Goal: Information Seeking & Learning: Check status

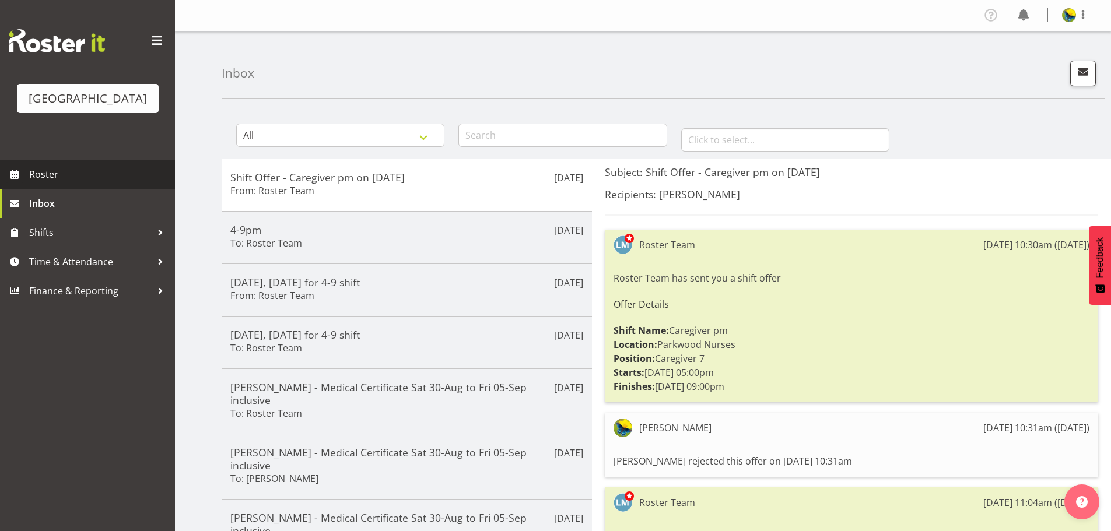
click at [114, 183] on span "Roster" at bounding box center [99, 175] width 140 height 18
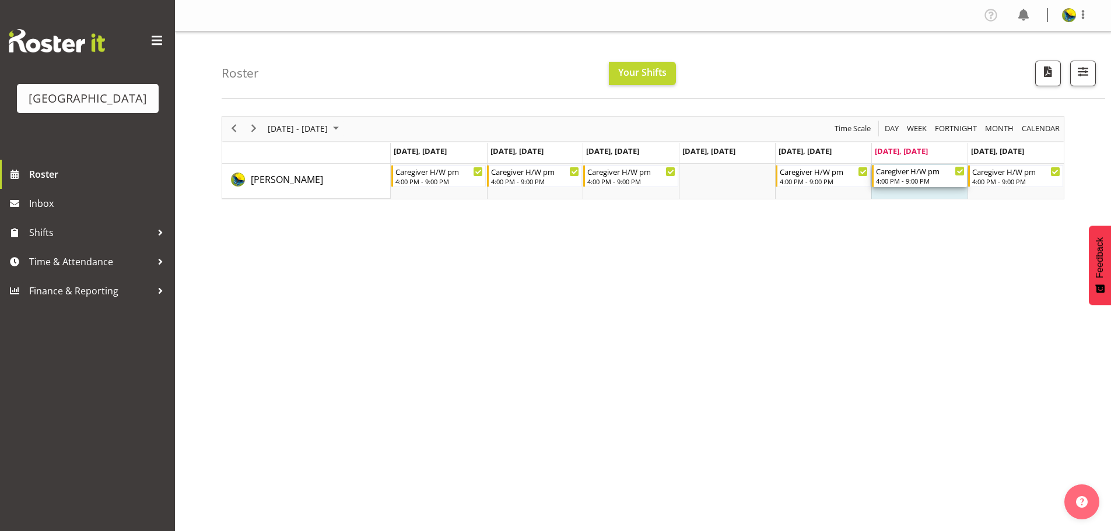
click at [918, 183] on div "4:00 PM - 9:00 PM" at bounding box center [920, 180] width 89 height 9
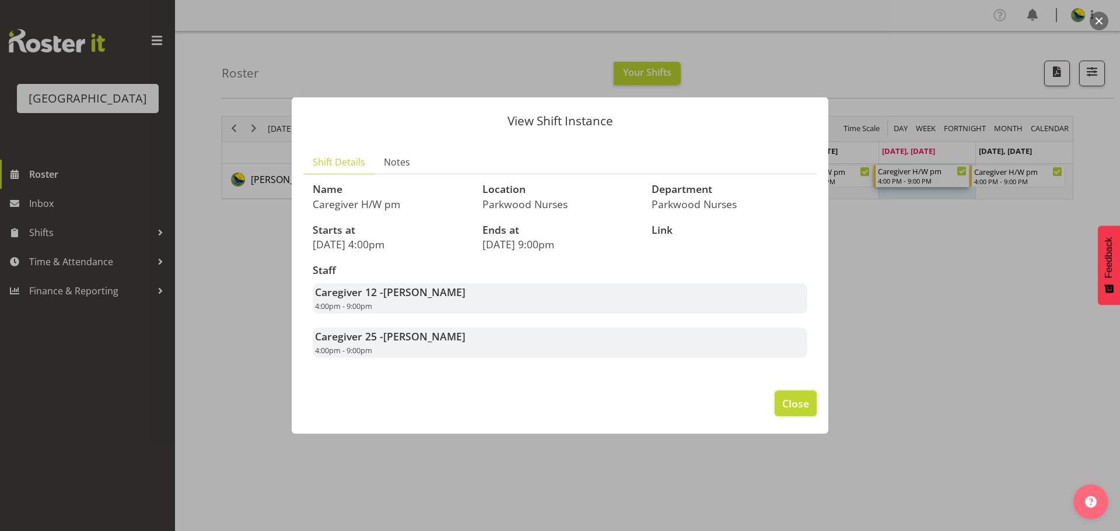
click at [798, 411] on span "Close" at bounding box center [795, 403] width 27 height 15
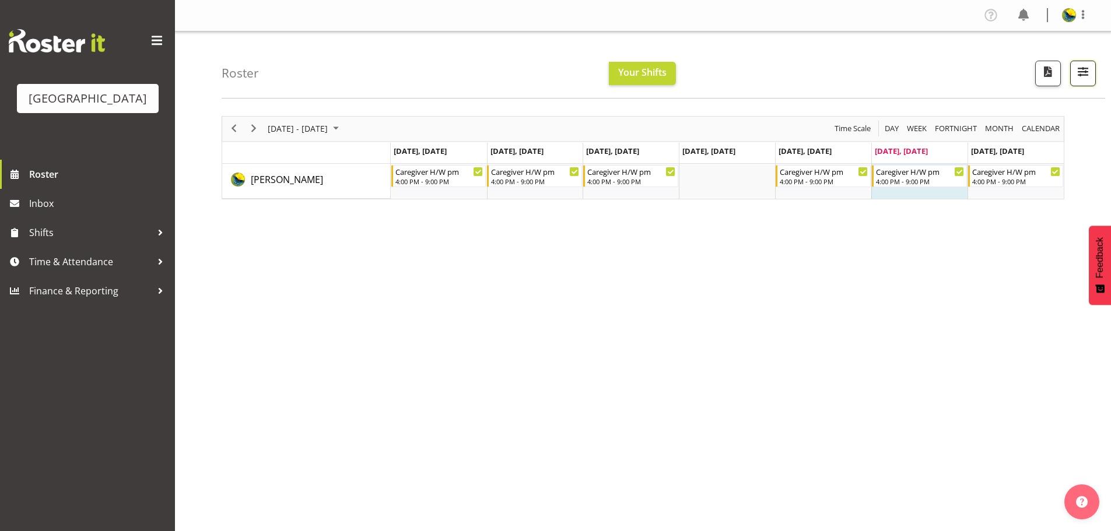
click at [1070, 79] on button "button" at bounding box center [1083, 74] width 26 height 26
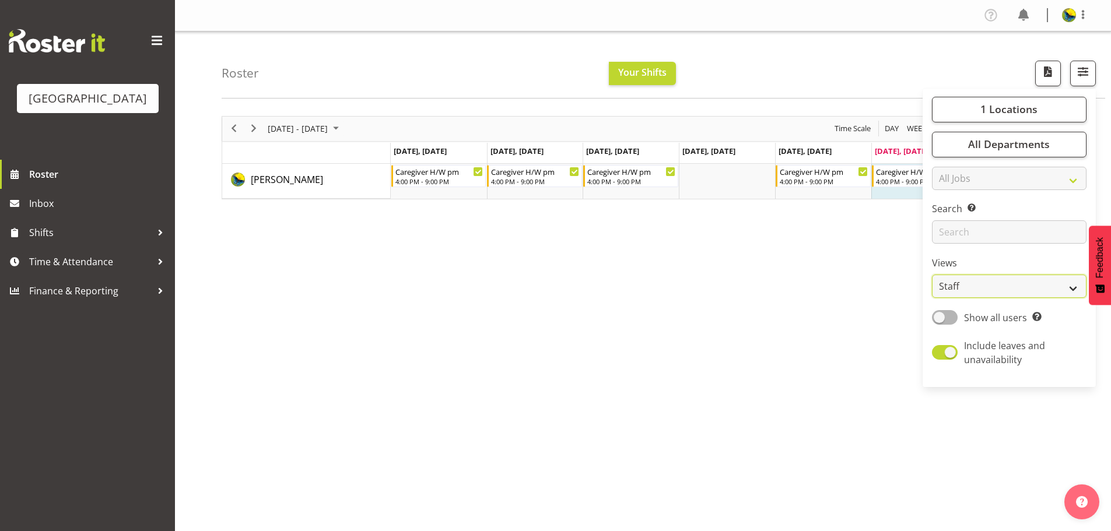
click at [1072, 298] on select "Staff Role Shift - Horizontal Shift - Vertical Staff - Location" at bounding box center [1009, 286] width 155 height 23
select select "shift"
click at [932, 298] on select "Staff Role Shift - Horizontal Shift - Vertical Staff - Location" at bounding box center [1009, 286] width 155 height 23
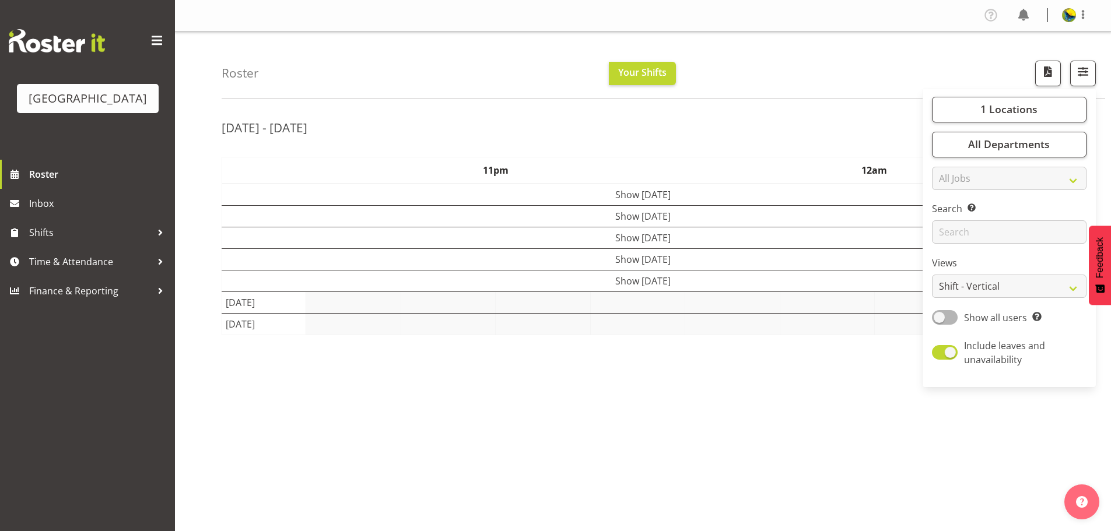
click at [862, 62] on div "Roster Your Shifts 1 Locations [GEOGRAPHIC_DATA] Kitchen [GEOGRAPHIC_DATA] Sele…" at bounding box center [664, 65] width 884 height 67
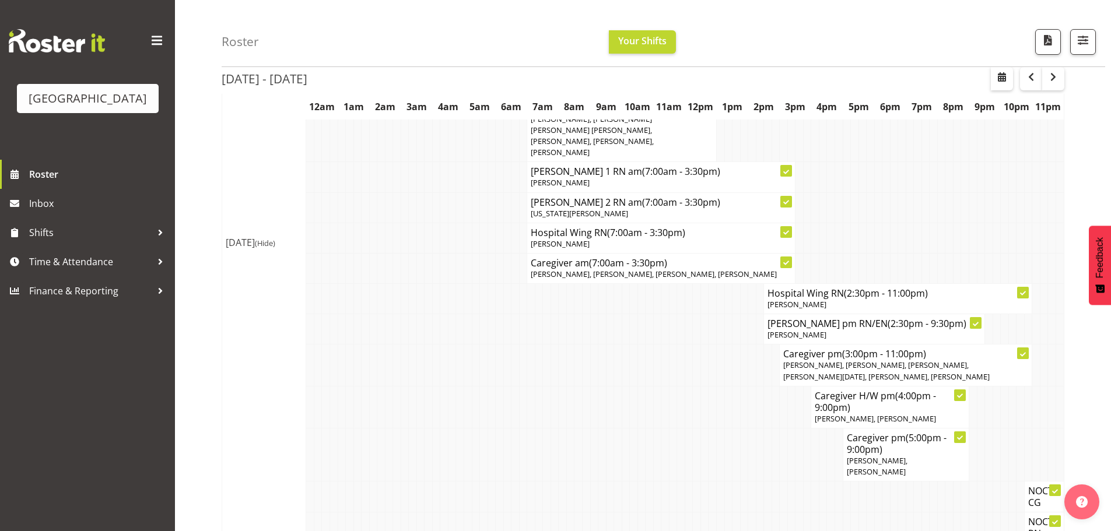
scroll to position [408, 0]
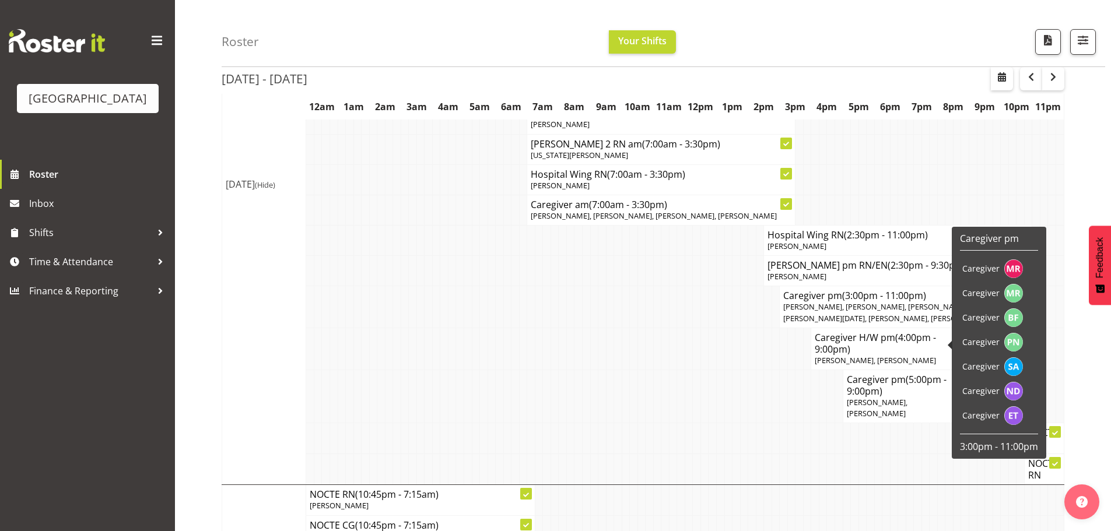
click at [1083, 387] on div "[DATE] - [DATE] [DATE] - [DATE] [DATE] Day Week Fortnight Month calendar Month …" at bounding box center [667, 398] width 890 height 1398
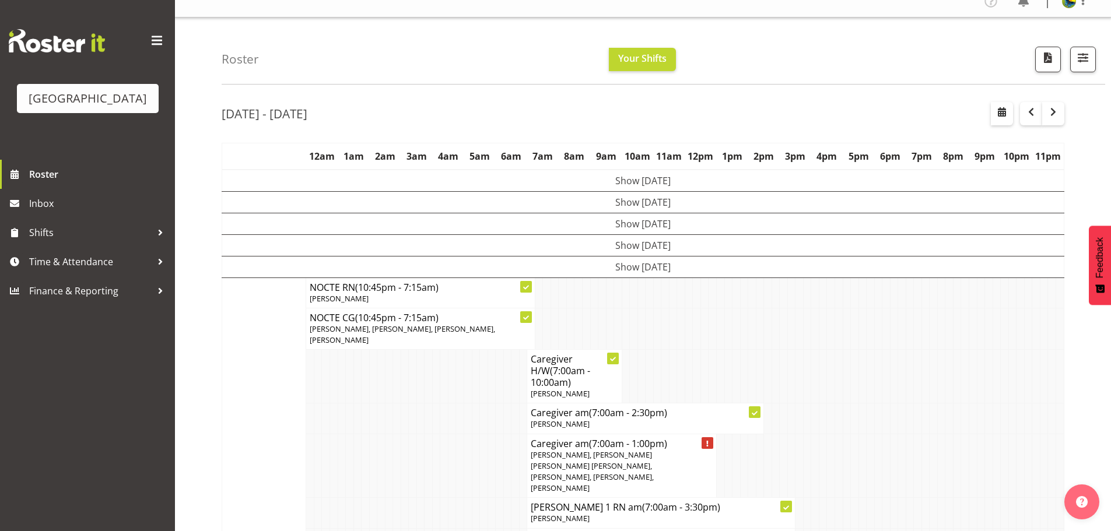
scroll to position [0, 0]
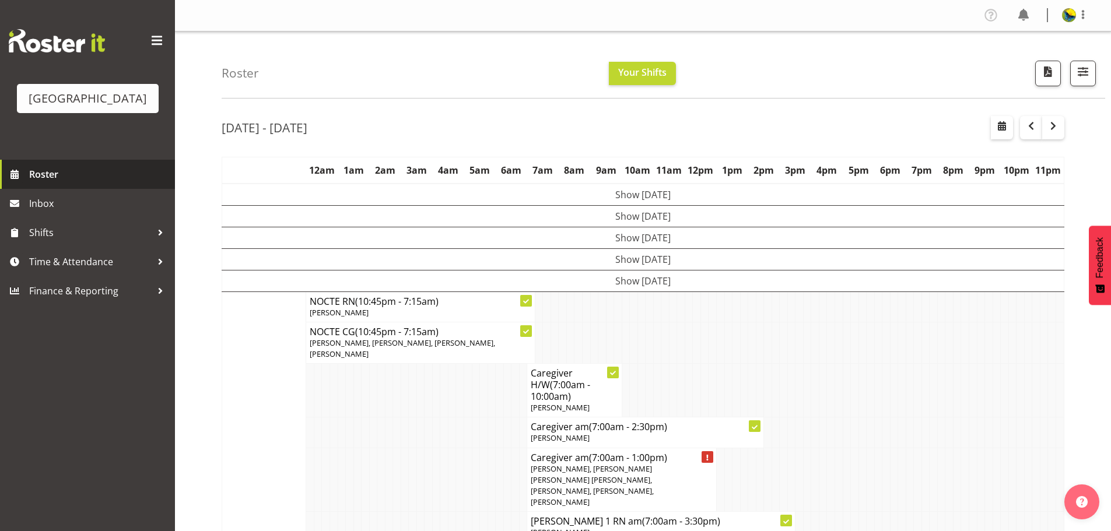
click at [62, 183] on span "Roster" at bounding box center [99, 175] width 140 height 18
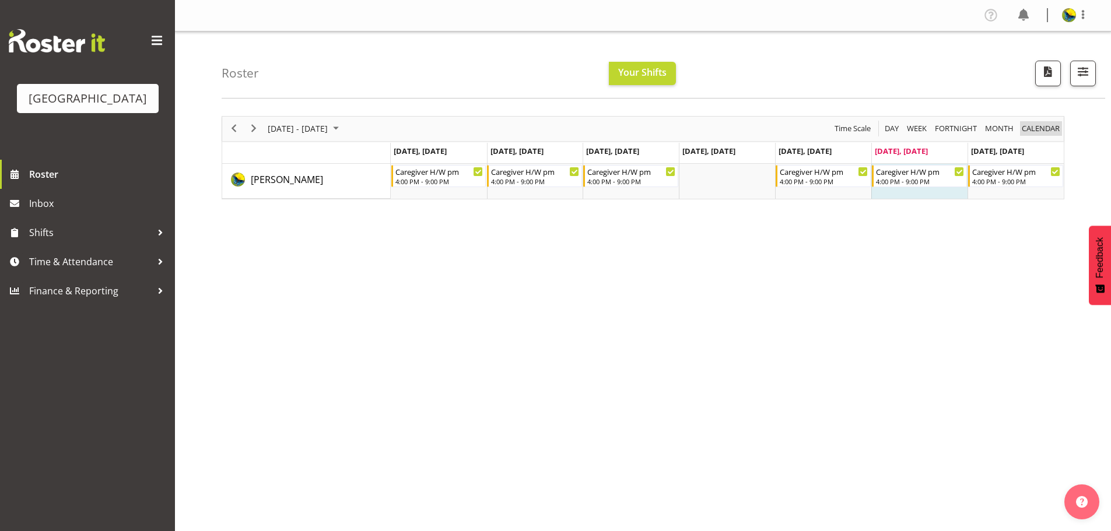
click at [1048, 132] on span "calendar" at bounding box center [1041, 128] width 40 height 15
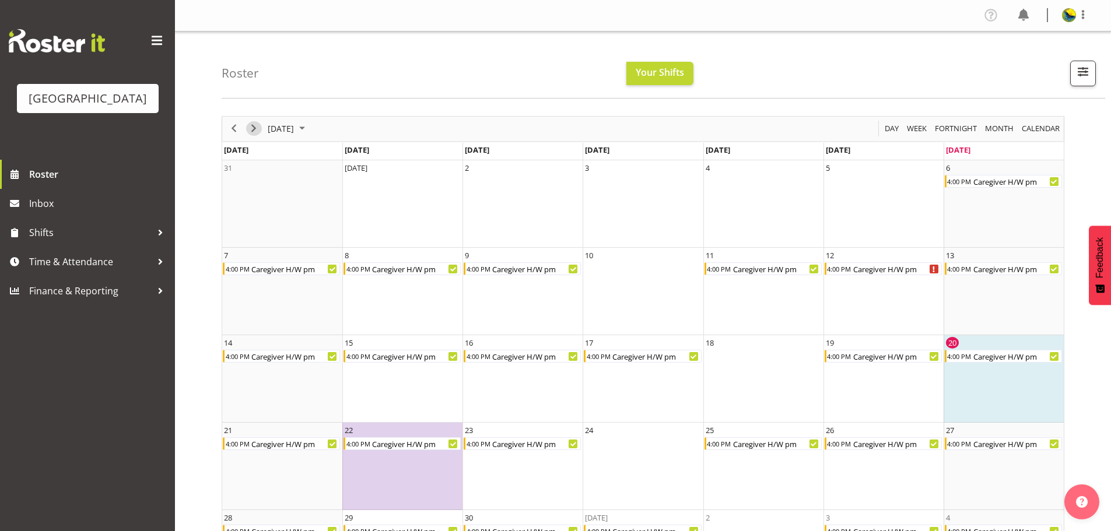
click at [254, 130] on span "Next" at bounding box center [254, 128] width 14 height 15
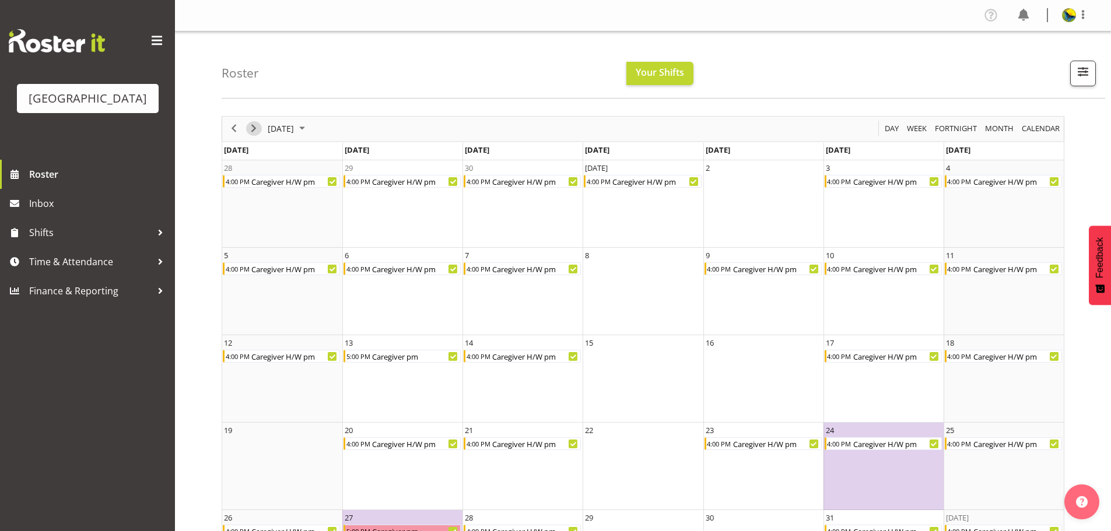
scroll to position [81, 0]
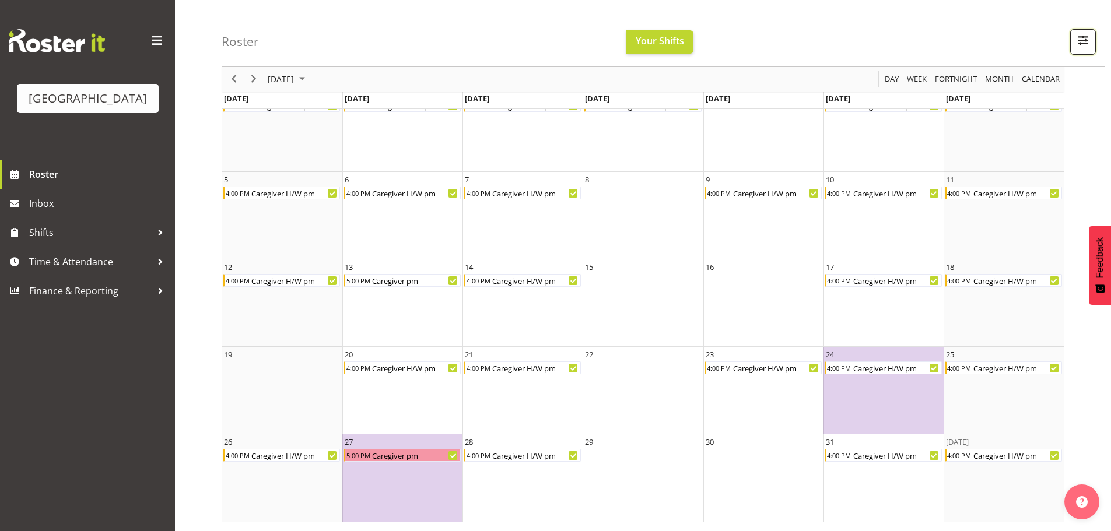
click at [1070, 48] on button "button" at bounding box center [1083, 42] width 26 height 26
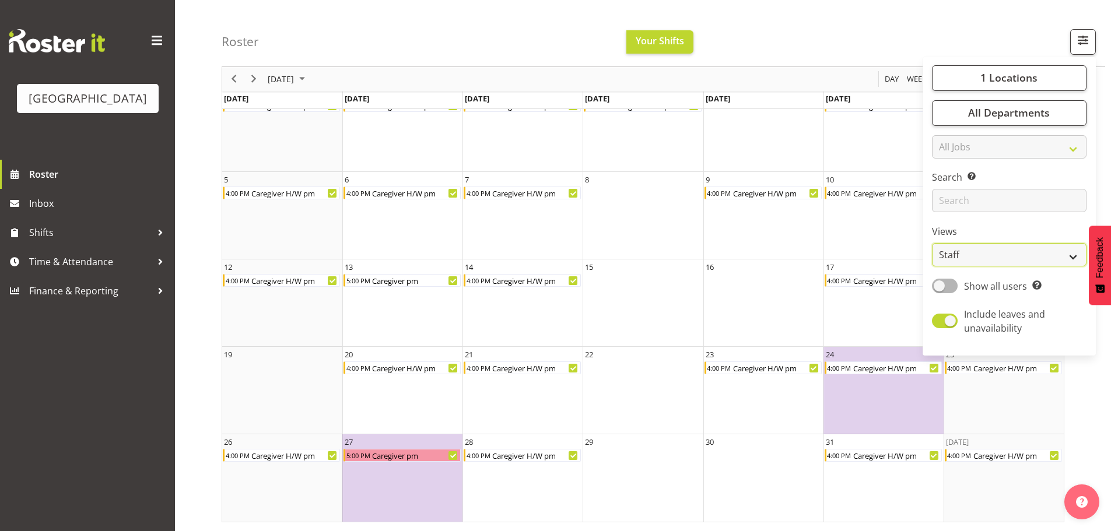
click at [1027, 267] on select "Staff Role Shift - Horizontal Shift - Vertical Staff - Location" at bounding box center [1009, 255] width 155 height 23
select select "shiftH"
click at [932, 267] on select "Staff Role Shift - Horizontal Shift - Vertical Staff - Location" at bounding box center [1009, 255] width 155 height 23
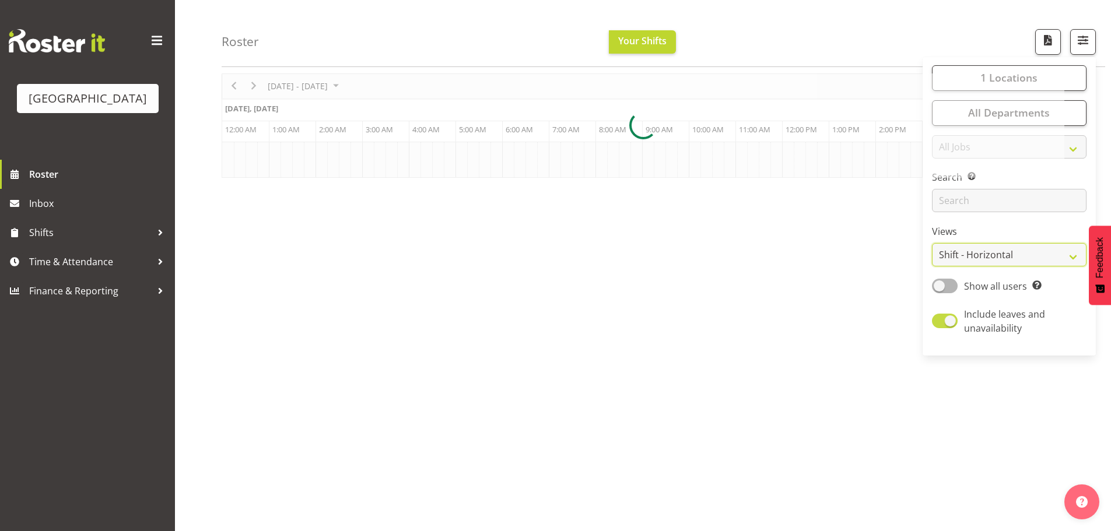
scroll to position [48, 0]
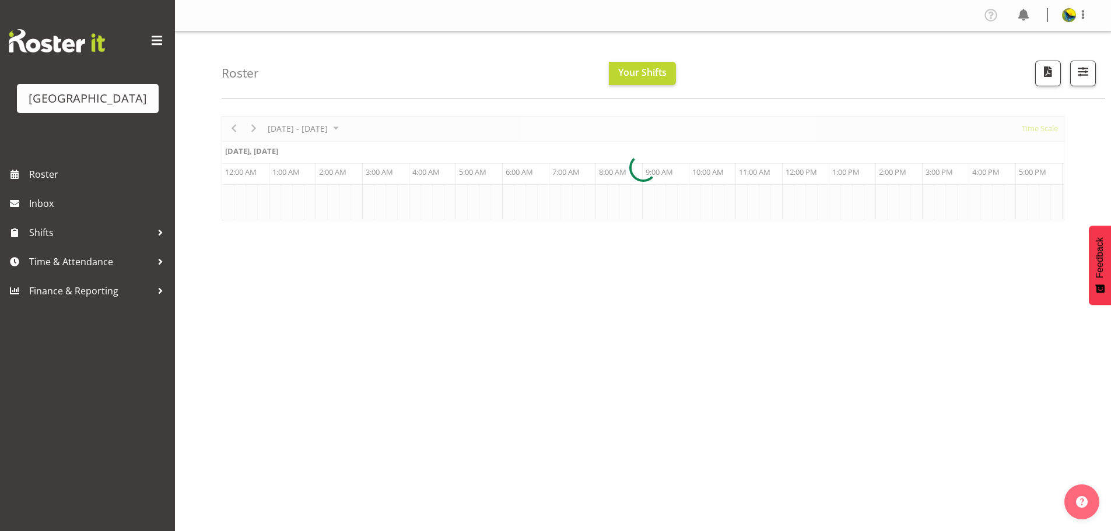
scroll to position [48, 0]
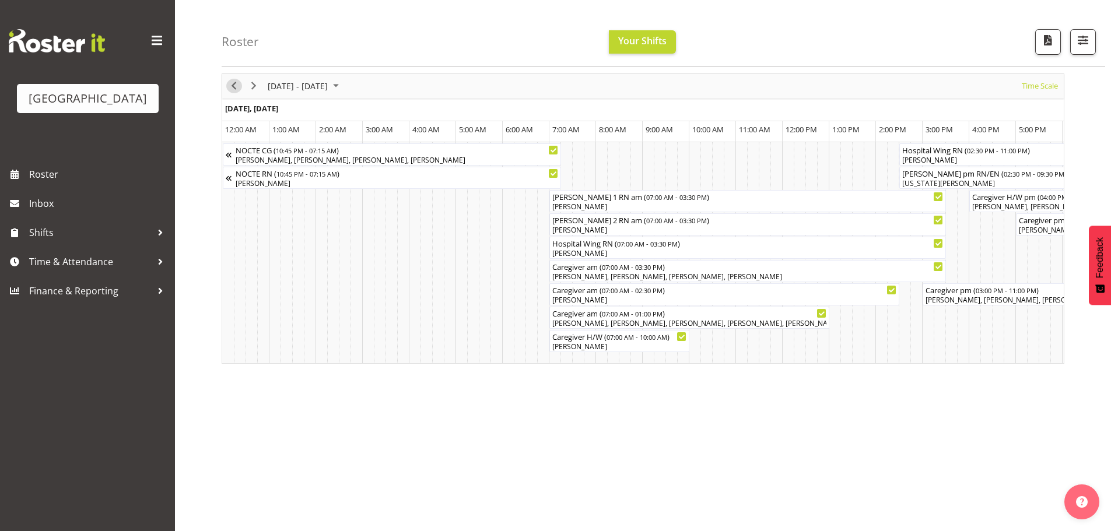
click at [232, 88] on span "Previous" at bounding box center [234, 86] width 14 height 15
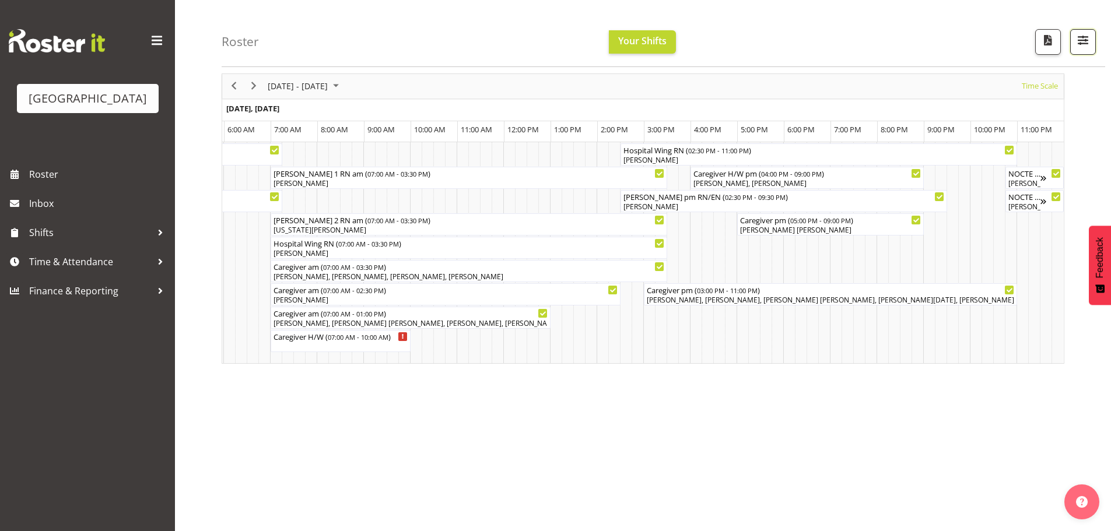
click at [1073, 55] on button "button" at bounding box center [1083, 42] width 26 height 26
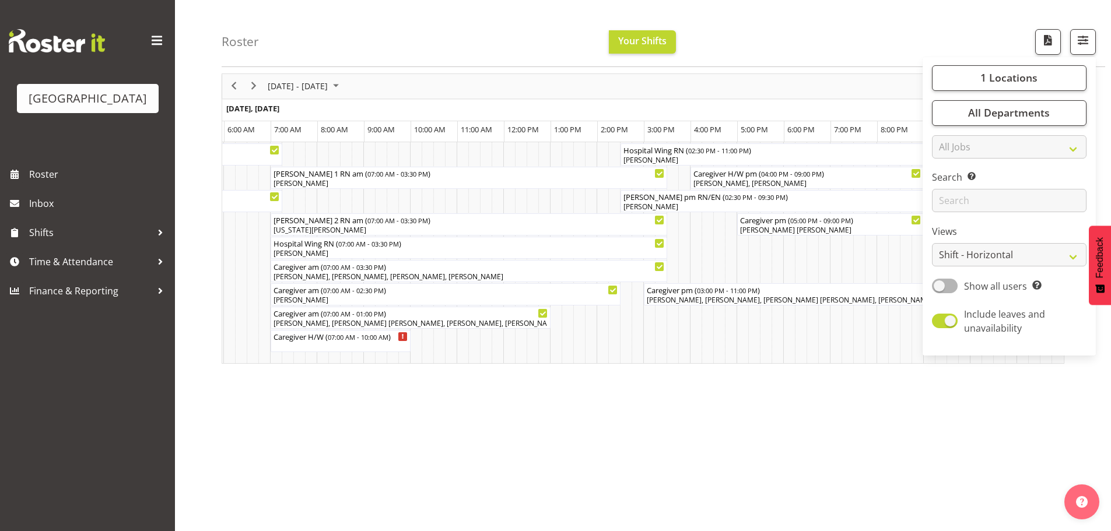
click at [492, 42] on div "Roster Your Shifts 1 Locations [GEOGRAPHIC_DATA] Kitchen [GEOGRAPHIC_DATA] Sele…" at bounding box center [664, 33] width 884 height 67
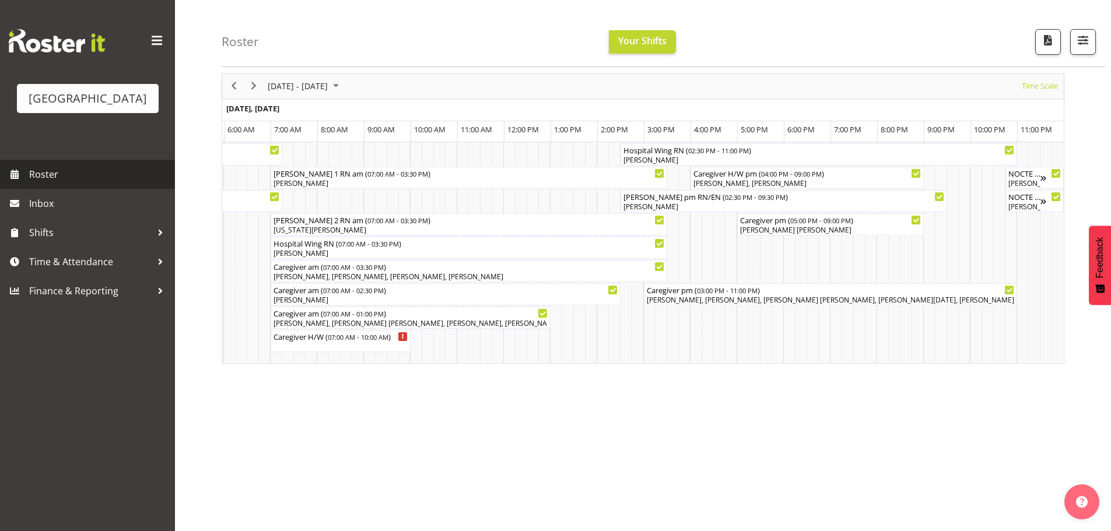
click at [132, 183] on span "Roster" at bounding box center [99, 175] width 140 height 18
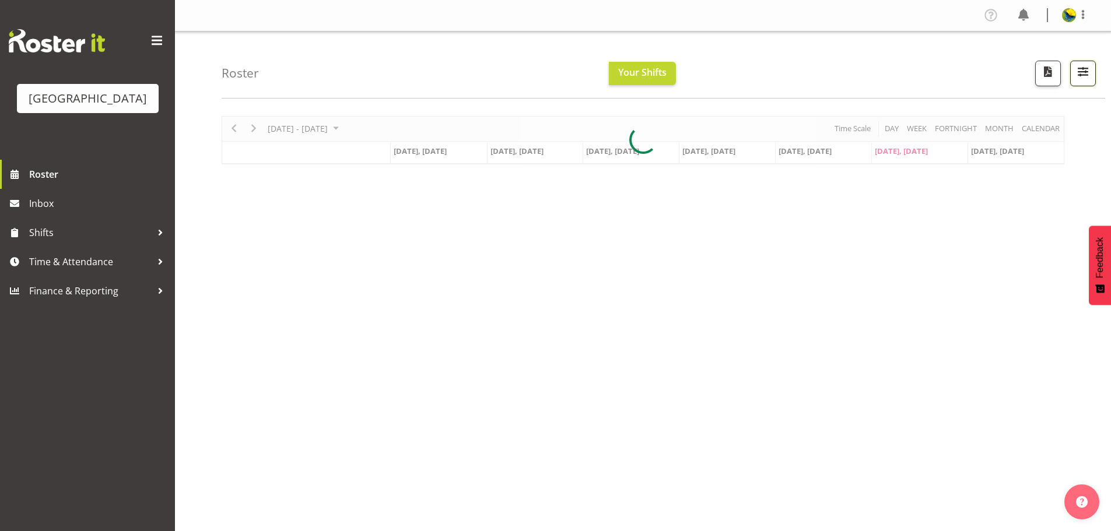
click at [1083, 75] on span "button" at bounding box center [1083, 71] width 15 height 15
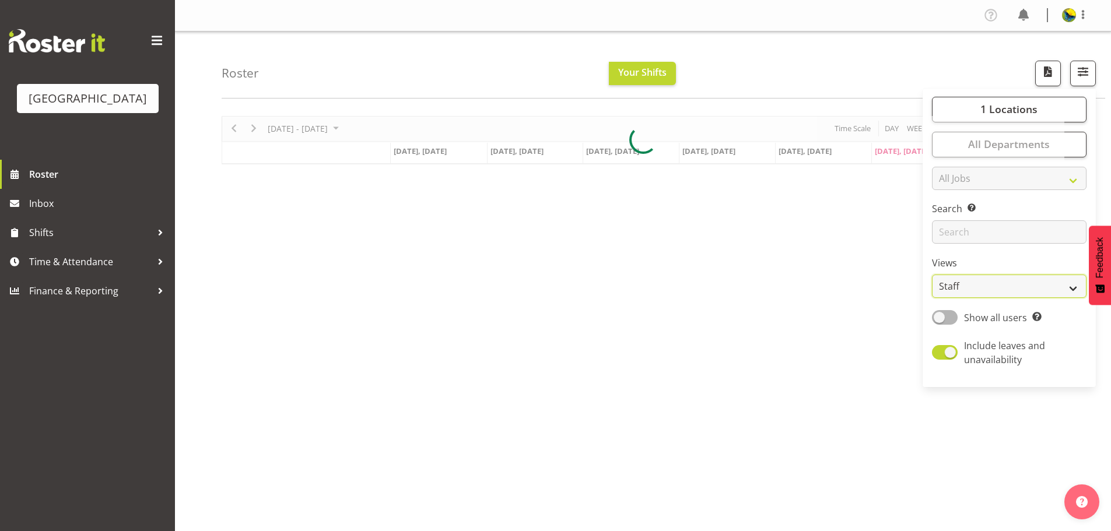
click at [1055, 298] on select "Staff Role Shift - Horizontal Shift - Vertical Staff - Location" at bounding box center [1009, 286] width 155 height 23
select select "shift"
click at [932, 298] on select "Staff Role Shift - Horizontal Shift - Vertical Staff - Location" at bounding box center [1009, 286] width 155 height 23
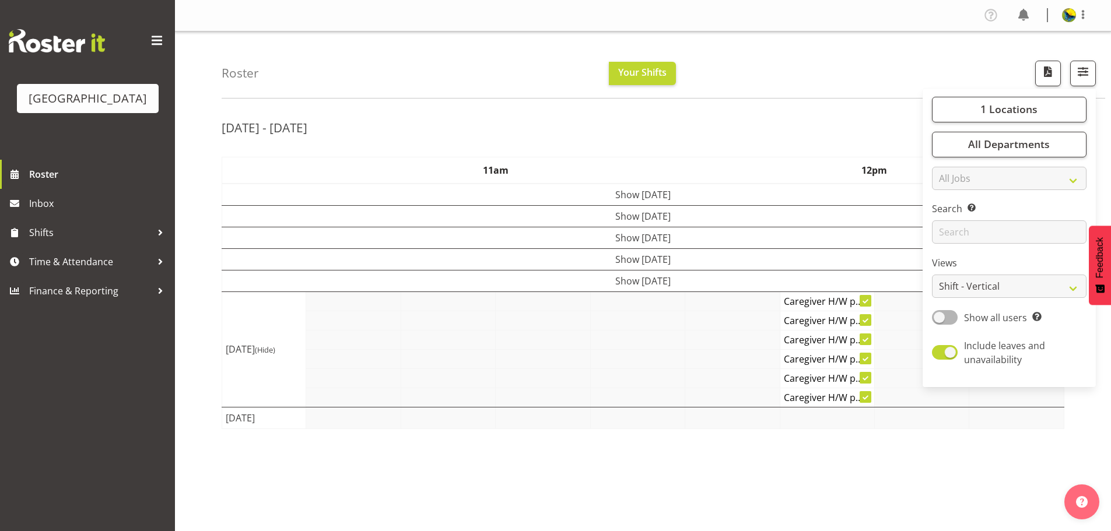
click at [787, 51] on div "Roster Your Shifts 1 Locations Clear Parkwood Kitchen Parkwood Nurses Select Al…" at bounding box center [664, 65] width 884 height 67
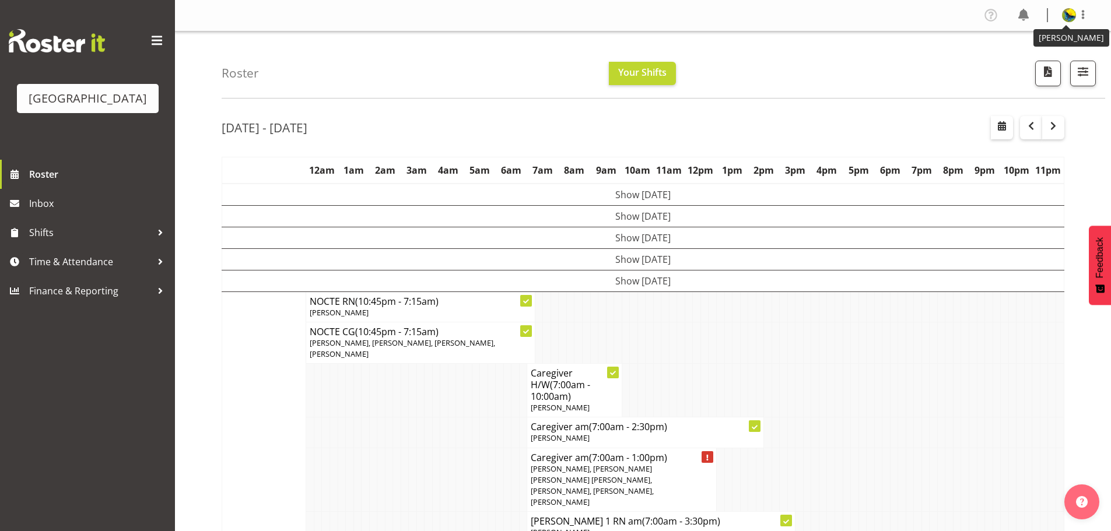
click at [1065, 13] on img at bounding box center [1069, 15] width 14 height 14
click at [1062, 69] on link "Log Out" at bounding box center [1034, 61] width 112 height 21
